Goal: Task Accomplishment & Management: Complete application form

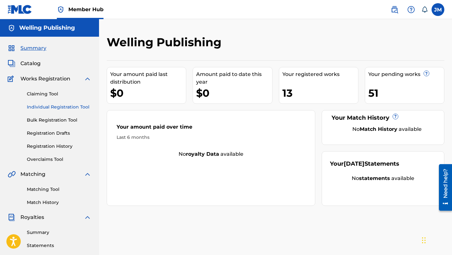
click at [53, 109] on link "Individual Registration Tool" at bounding box center [59, 107] width 64 height 7
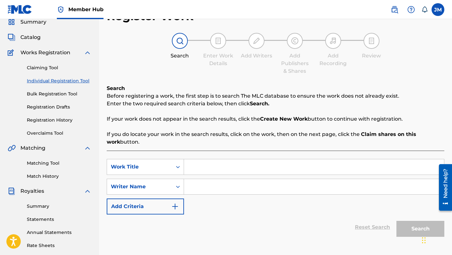
scroll to position [37, 0]
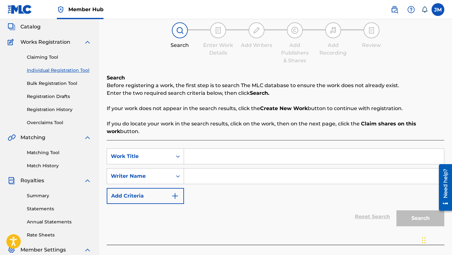
click at [210, 152] on input "Search Form" at bounding box center [314, 156] width 260 height 15
type input "when my heart stops"
click at [231, 181] on input "Search Form" at bounding box center [314, 176] width 260 height 15
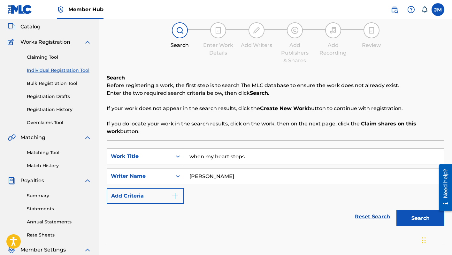
type input "[PERSON_NAME]"
click at [420, 218] on button "Search" at bounding box center [420, 218] width 48 height 16
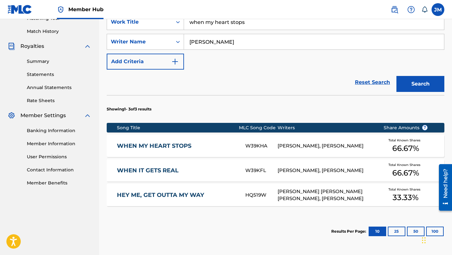
scroll to position [171, 0]
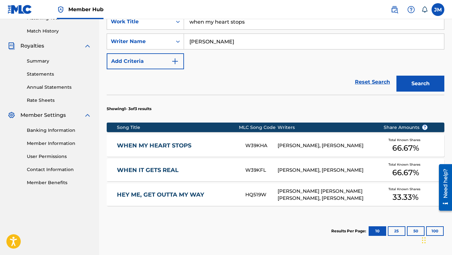
click at [332, 148] on div "[PERSON_NAME], [PERSON_NAME]" at bounding box center [325, 145] width 96 height 7
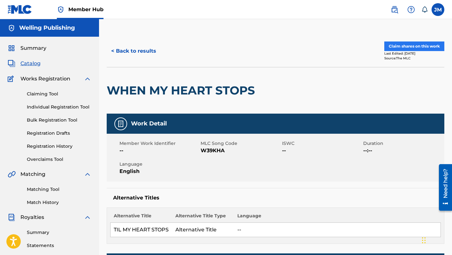
click at [394, 47] on button "Claim shares on this work" at bounding box center [414, 46] width 60 height 10
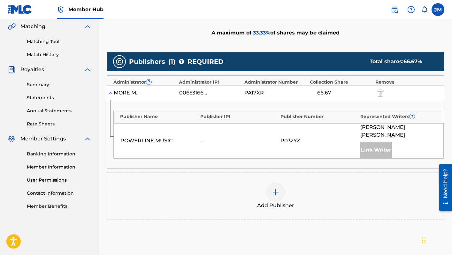
scroll to position [150, 0]
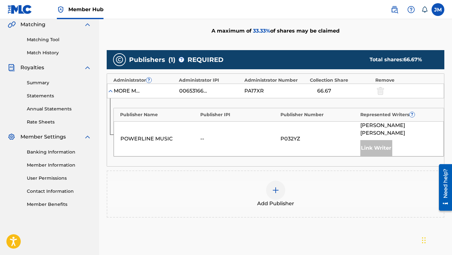
click at [272, 186] on img at bounding box center [276, 190] width 8 height 8
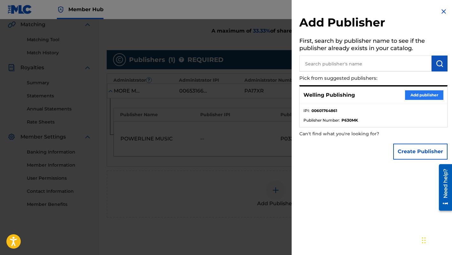
click at [432, 94] on button "Add publisher" at bounding box center [424, 95] width 38 height 10
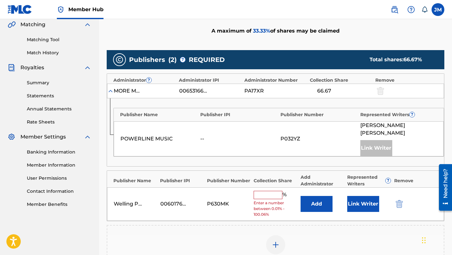
click at [268, 191] on input "text" at bounding box center [267, 195] width 29 height 8
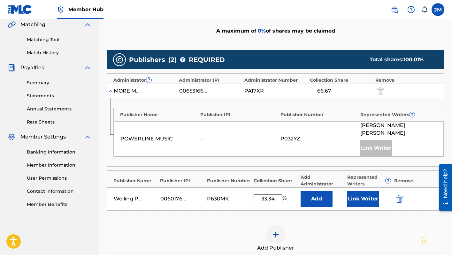
type input "33.34"
click at [343, 227] on div "Add Publisher" at bounding box center [275, 238] width 336 height 27
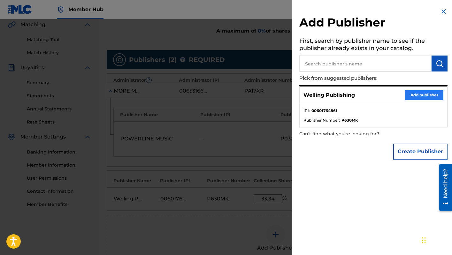
click at [408, 95] on button "Add publisher" at bounding box center [424, 95] width 38 height 10
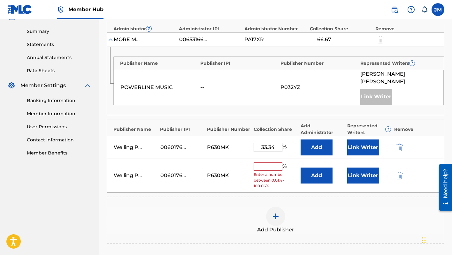
scroll to position [201, 0]
click at [399, 171] on img "submit" at bounding box center [398, 175] width 7 height 8
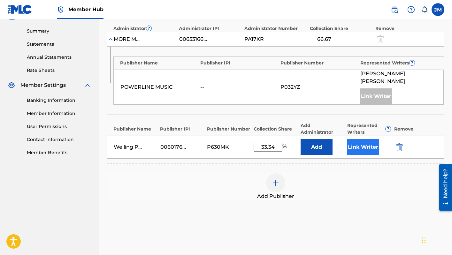
click at [364, 139] on button "Link Writer" at bounding box center [363, 147] width 32 height 16
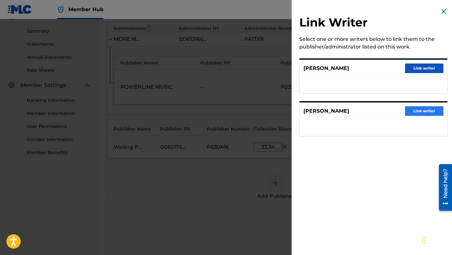
click at [418, 107] on button "Link writer" at bounding box center [424, 111] width 38 height 10
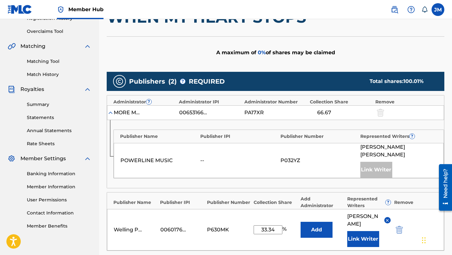
scroll to position [128, 0]
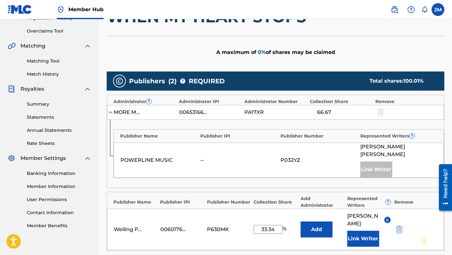
click at [276, 225] on input "33.34" at bounding box center [267, 229] width 29 height 9
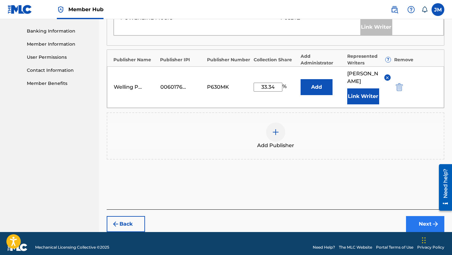
scroll to position [270, 0]
click at [417, 216] on button "Next" at bounding box center [425, 224] width 38 height 16
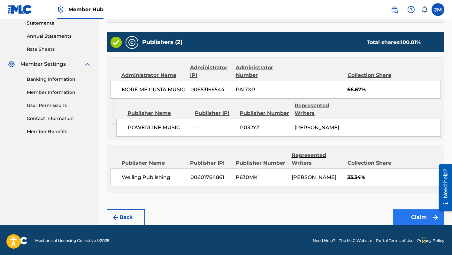
scroll to position [222, 0]
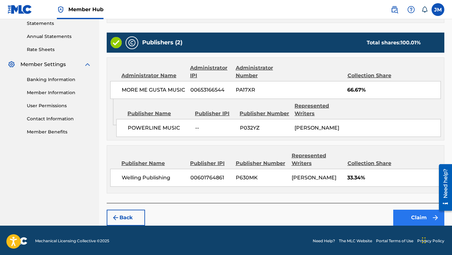
click at [414, 212] on button "Claim" at bounding box center [418, 218] width 51 height 16
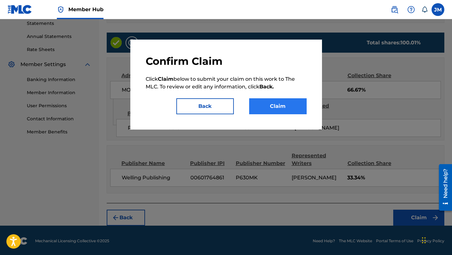
click at [282, 107] on button "Claim" at bounding box center [277, 106] width 57 height 16
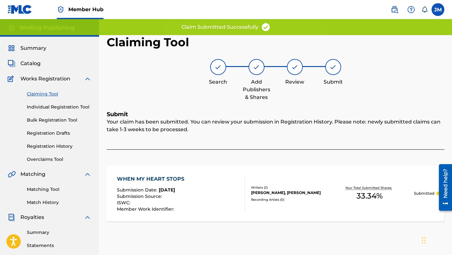
scroll to position [0, 0]
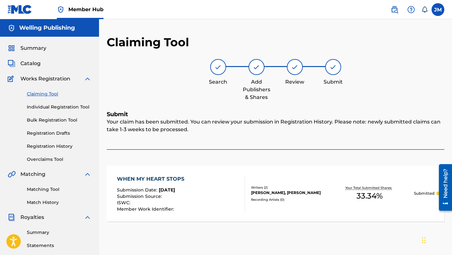
click at [49, 94] on link "Claiming Tool" at bounding box center [59, 94] width 64 height 7
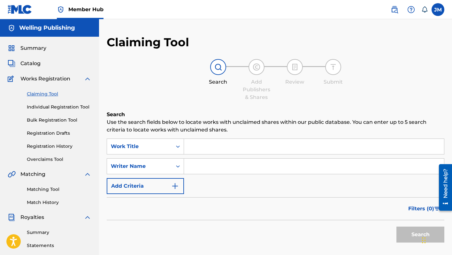
click at [213, 151] on input "Search Form" at bounding box center [314, 146] width 260 height 15
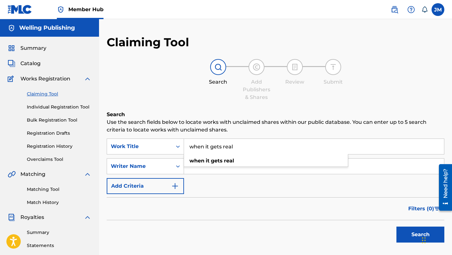
type input "when it gets real"
click at [214, 162] on strong "gets" at bounding box center [217, 161] width 12 height 6
click at [212, 166] on input "Search Form" at bounding box center [314, 166] width 260 height 15
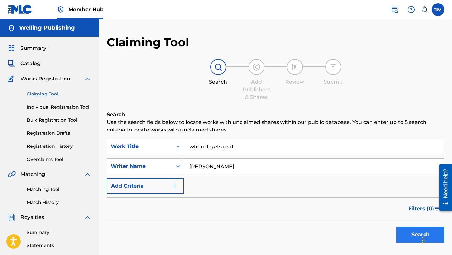
type input "[PERSON_NAME]"
click at [405, 238] on button "Search" at bounding box center [420, 235] width 48 height 16
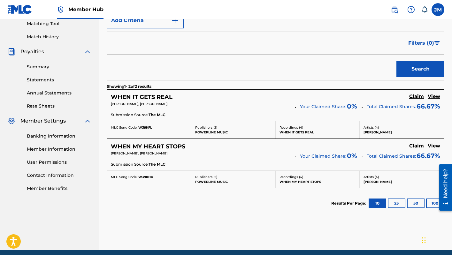
scroll to position [166, 0]
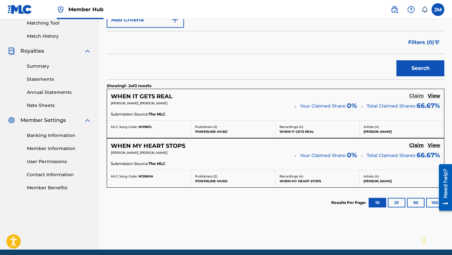
click at [417, 97] on h5 "Claim" at bounding box center [416, 96] width 15 height 6
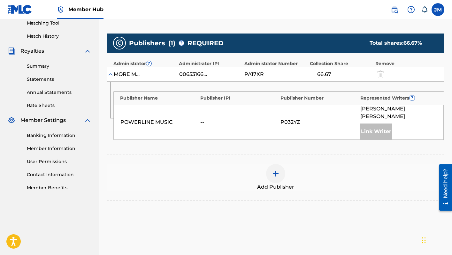
click at [279, 172] on div at bounding box center [275, 173] width 19 height 19
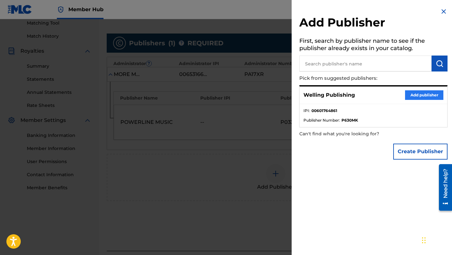
click at [433, 98] on button "Add publisher" at bounding box center [424, 95] width 38 height 10
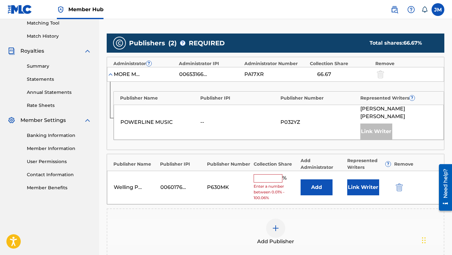
click at [264, 174] on input "text" at bounding box center [267, 178] width 29 height 8
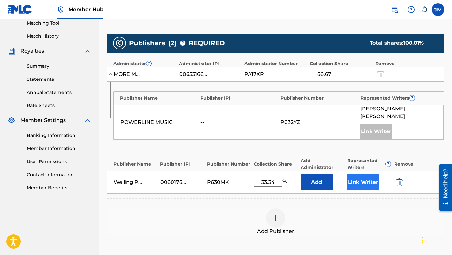
type input "33.34"
click at [357, 175] on button "Link Writer" at bounding box center [363, 182] width 32 height 16
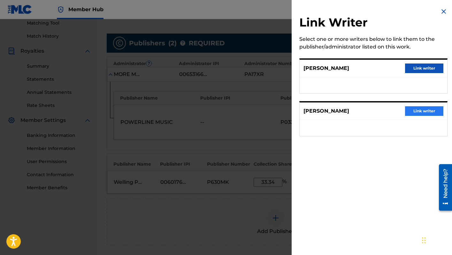
click at [418, 112] on button "Link writer" at bounding box center [424, 111] width 38 height 10
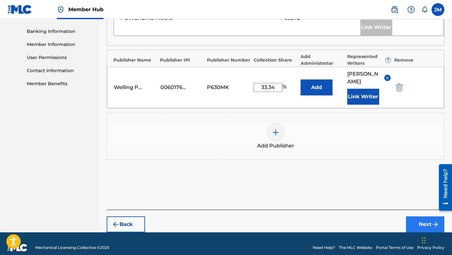
click at [415, 216] on button "Next" at bounding box center [425, 224] width 38 height 16
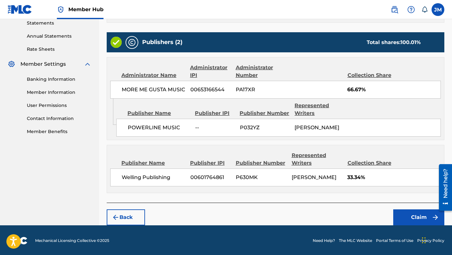
scroll to position [222, 0]
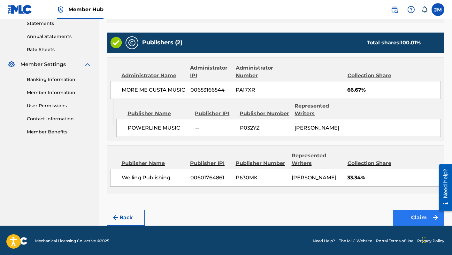
click at [410, 220] on button "Claim" at bounding box center [418, 218] width 51 height 16
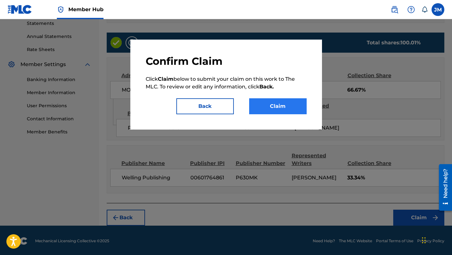
click at [289, 110] on button "Claim" at bounding box center [277, 106] width 57 height 16
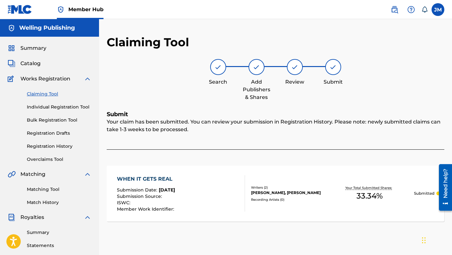
scroll to position [0, 0]
